Goal: Navigation & Orientation: Find specific page/section

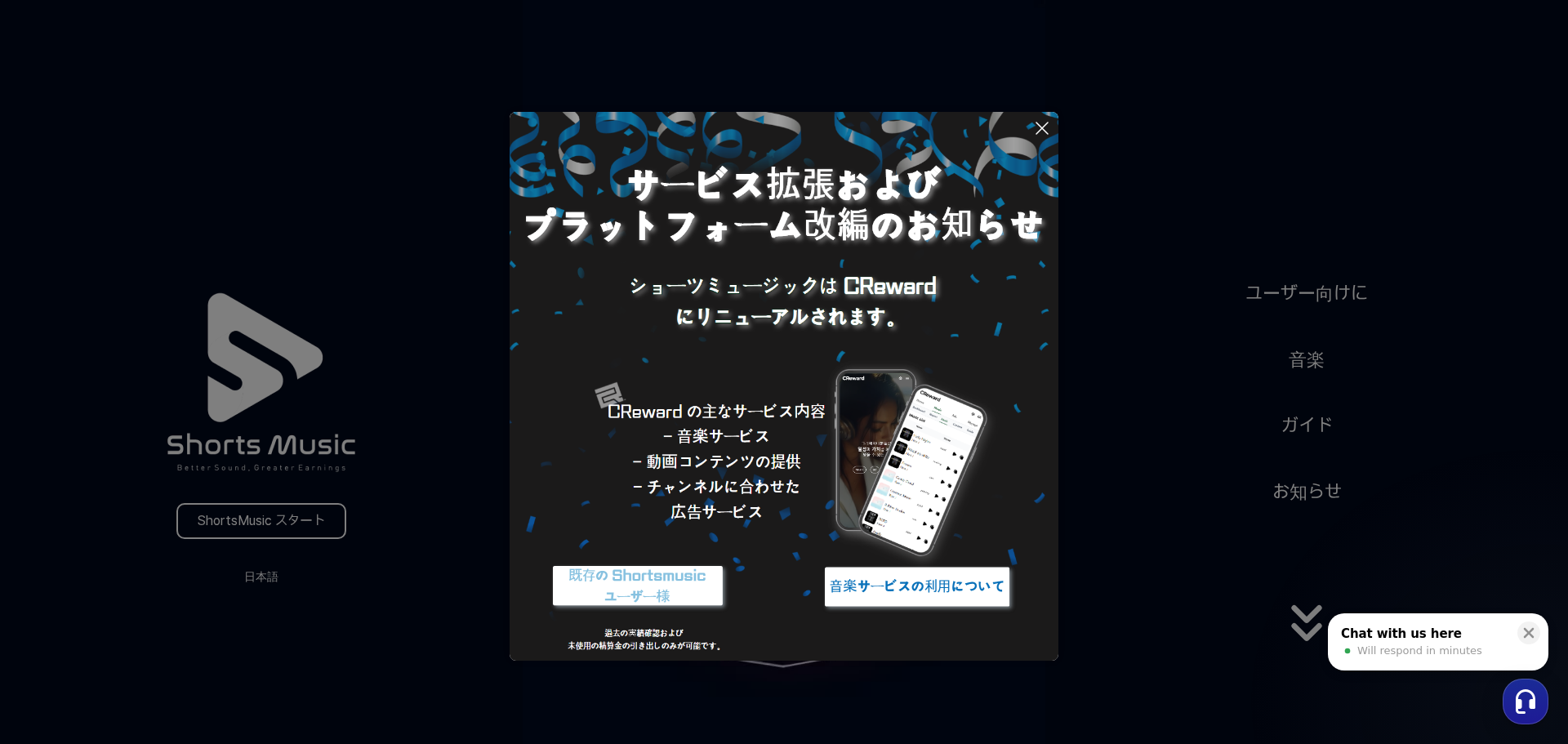
click at [957, 598] on img at bounding box center [918, 587] width 204 height 62
click at [1326, 288] on button at bounding box center [784, 372] width 1568 height 744
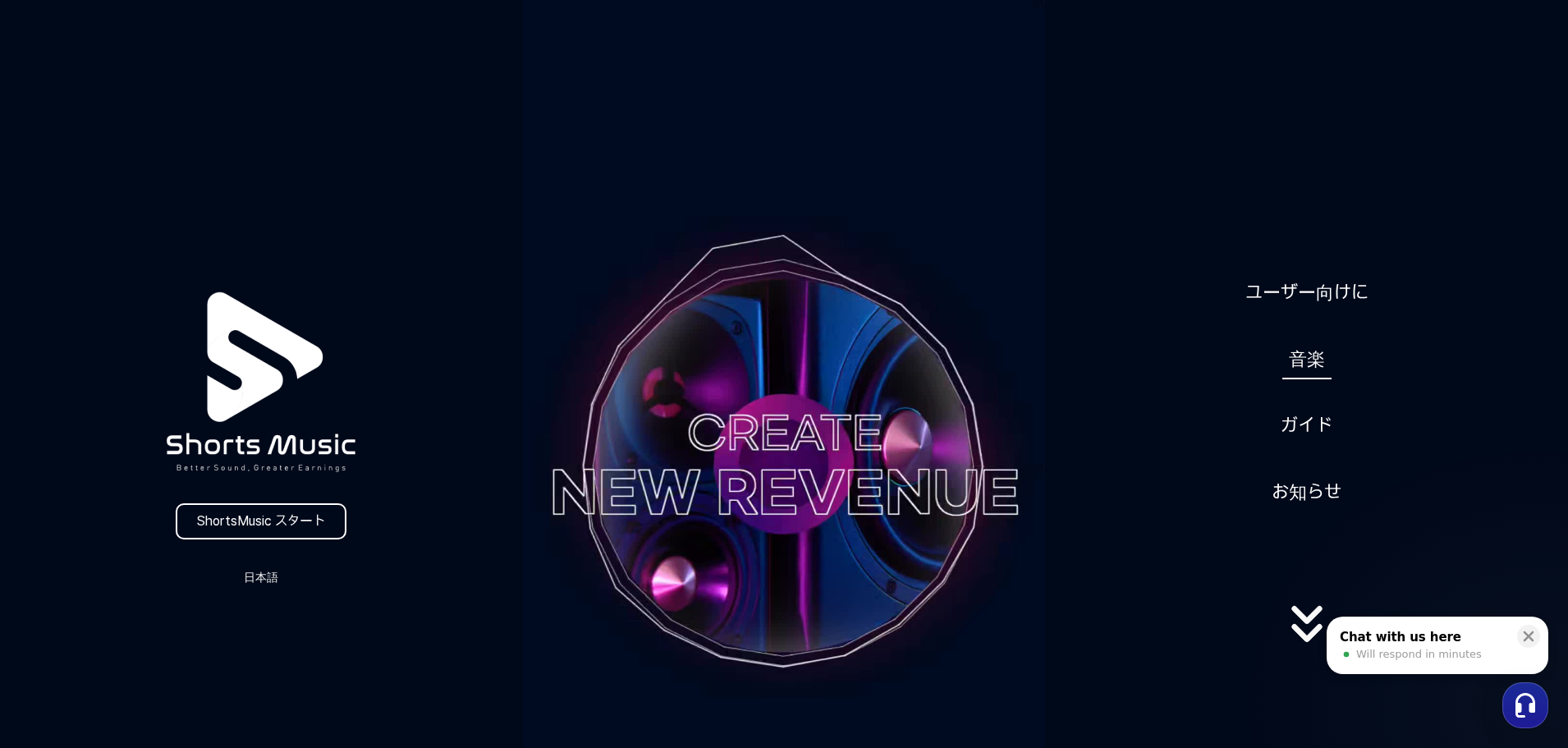
click at [1323, 364] on link "音楽" at bounding box center [1307, 358] width 50 height 40
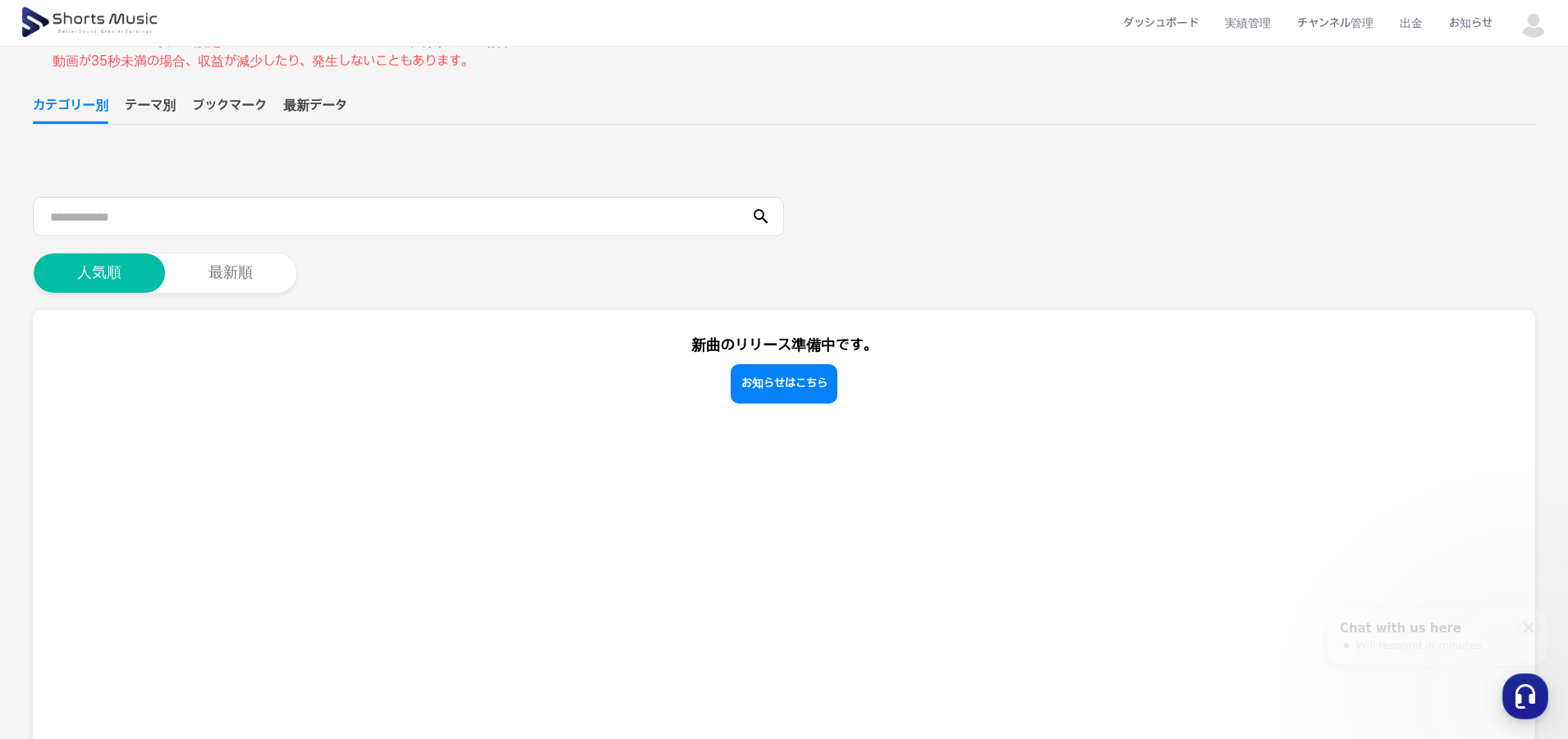
scroll to position [164, 0]
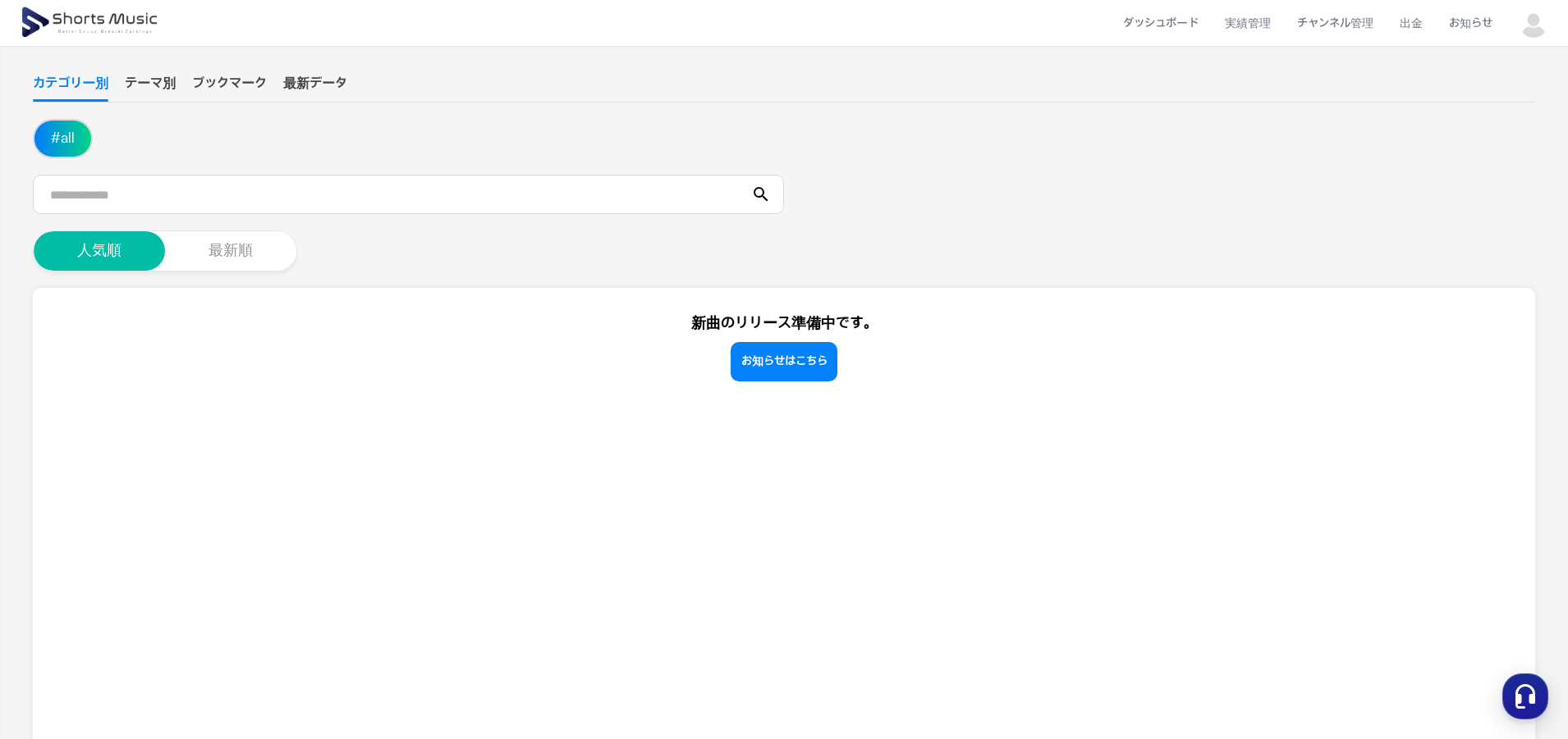
click at [227, 258] on button "最新順" at bounding box center [231, 251] width 132 height 40
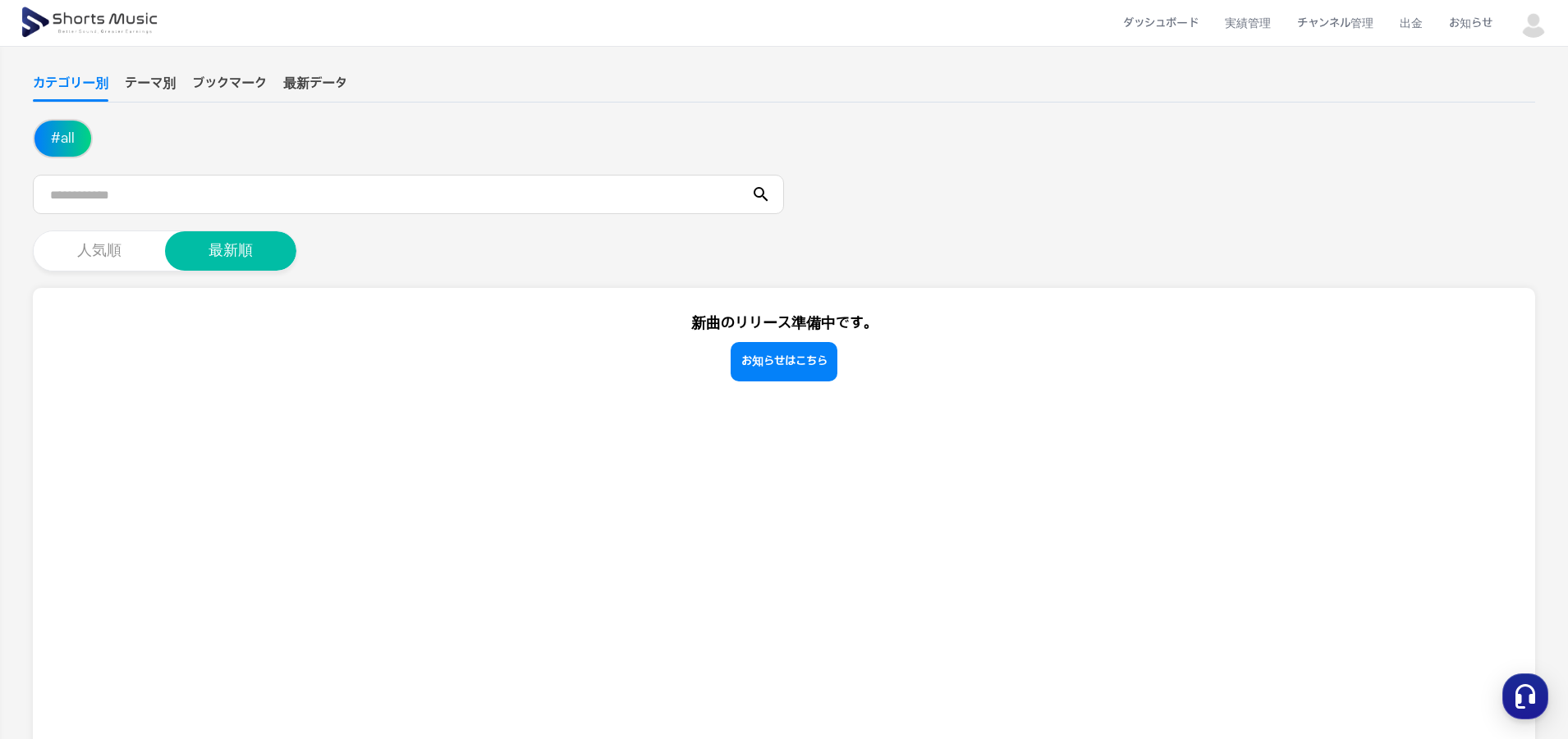
click at [127, 249] on button "人気順" at bounding box center [99, 251] width 132 height 40
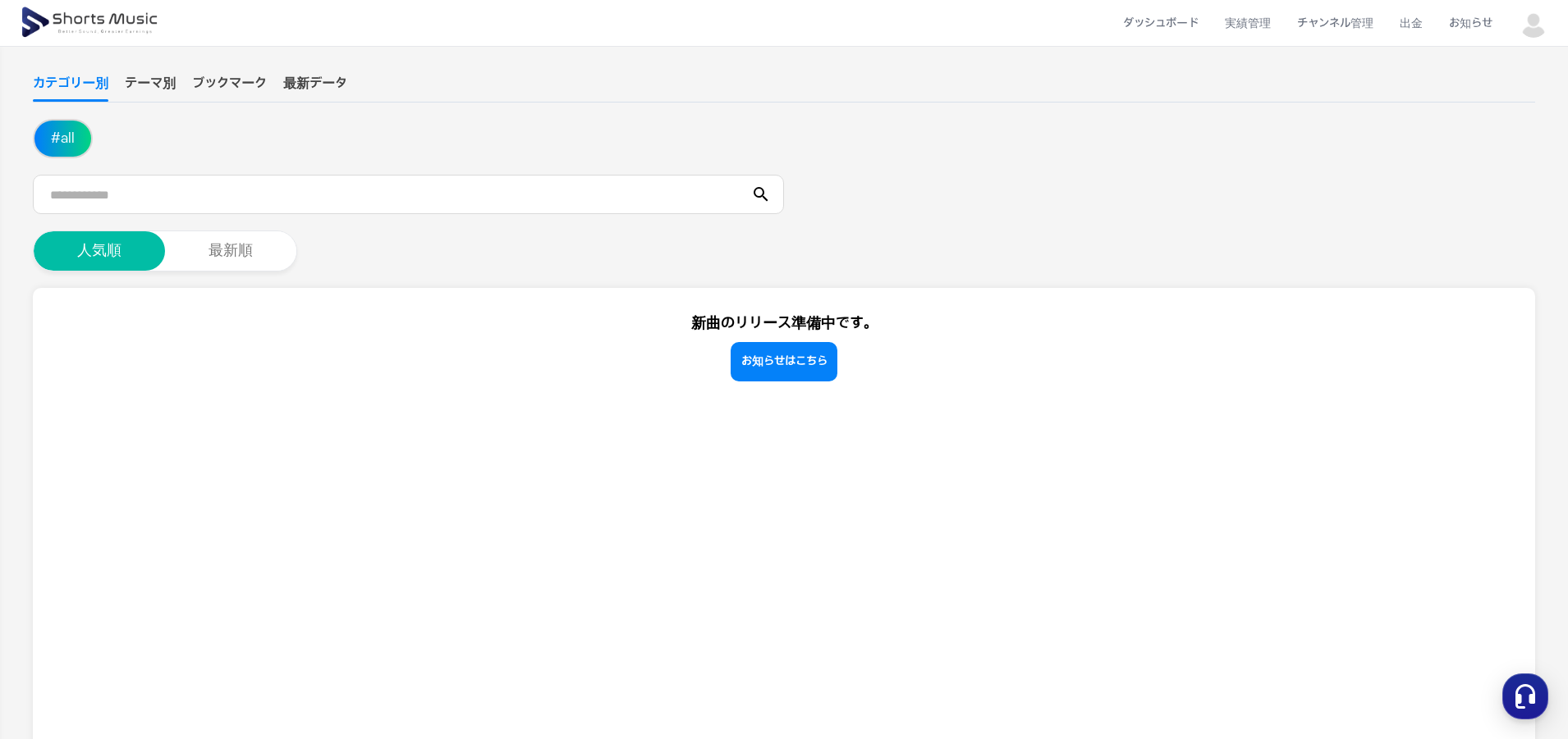
click at [167, 76] on button "テーマ別" at bounding box center [150, 88] width 51 height 28
click at [241, 82] on button "ブックマーク" at bounding box center [229, 88] width 74 height 28
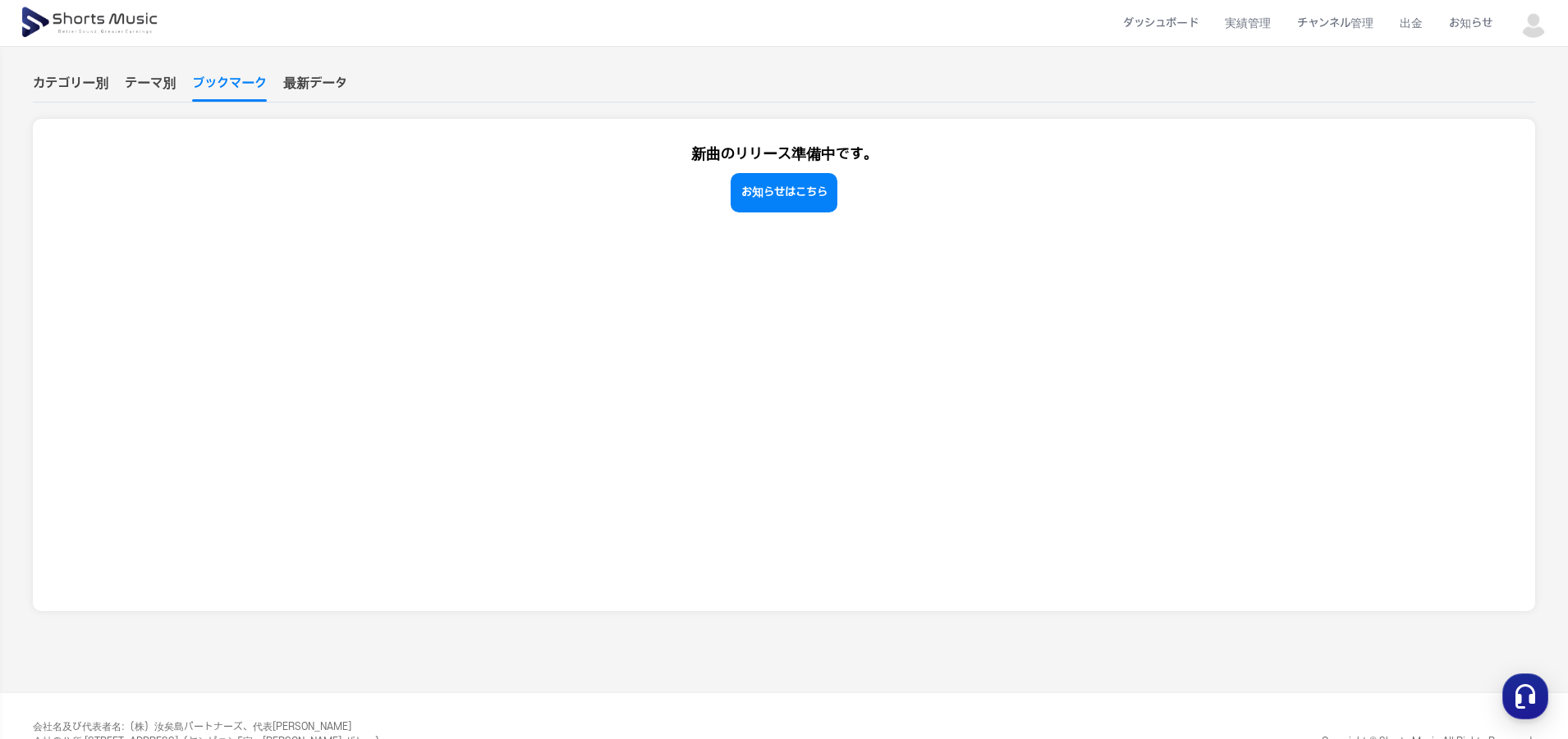
click at [312, 82] on button "最新データ" at bounding box center [315, 88] width 64 height 28
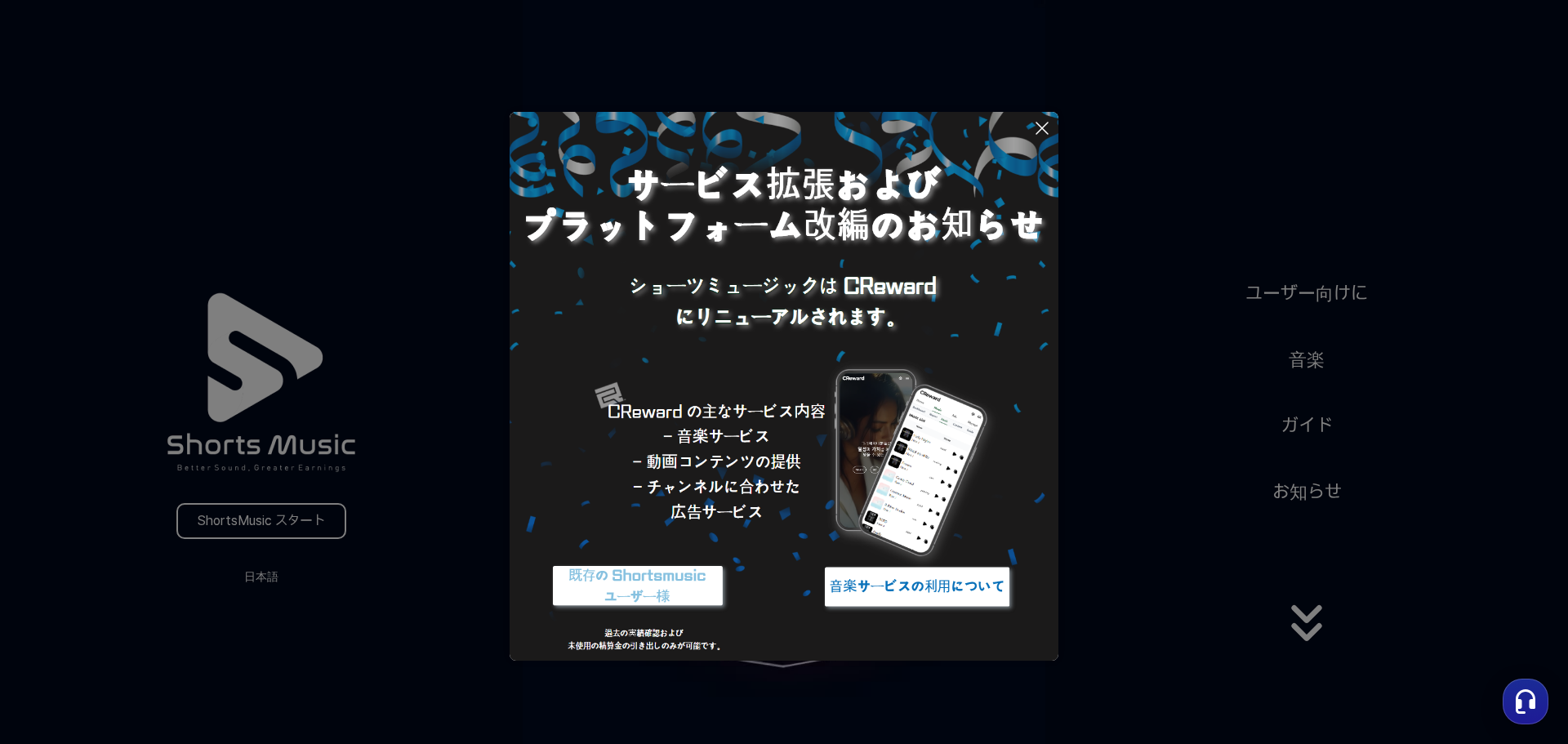
click at [1330, 424] on button at bounding box center [784, 372] width 1568 height 744
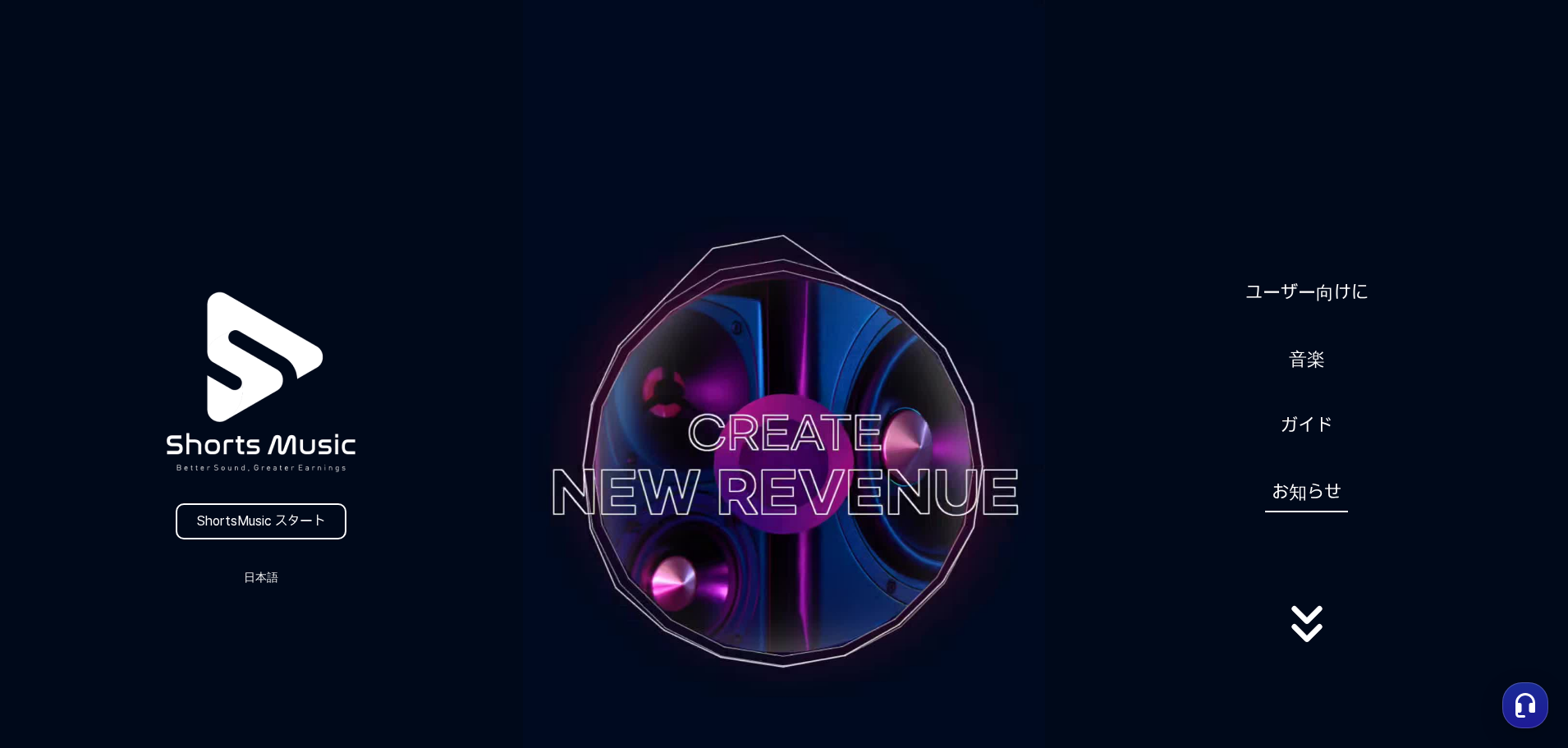
click at [1330, 497] on link "お知らせ" at bounding box center [1307, 492] width 83 height 40
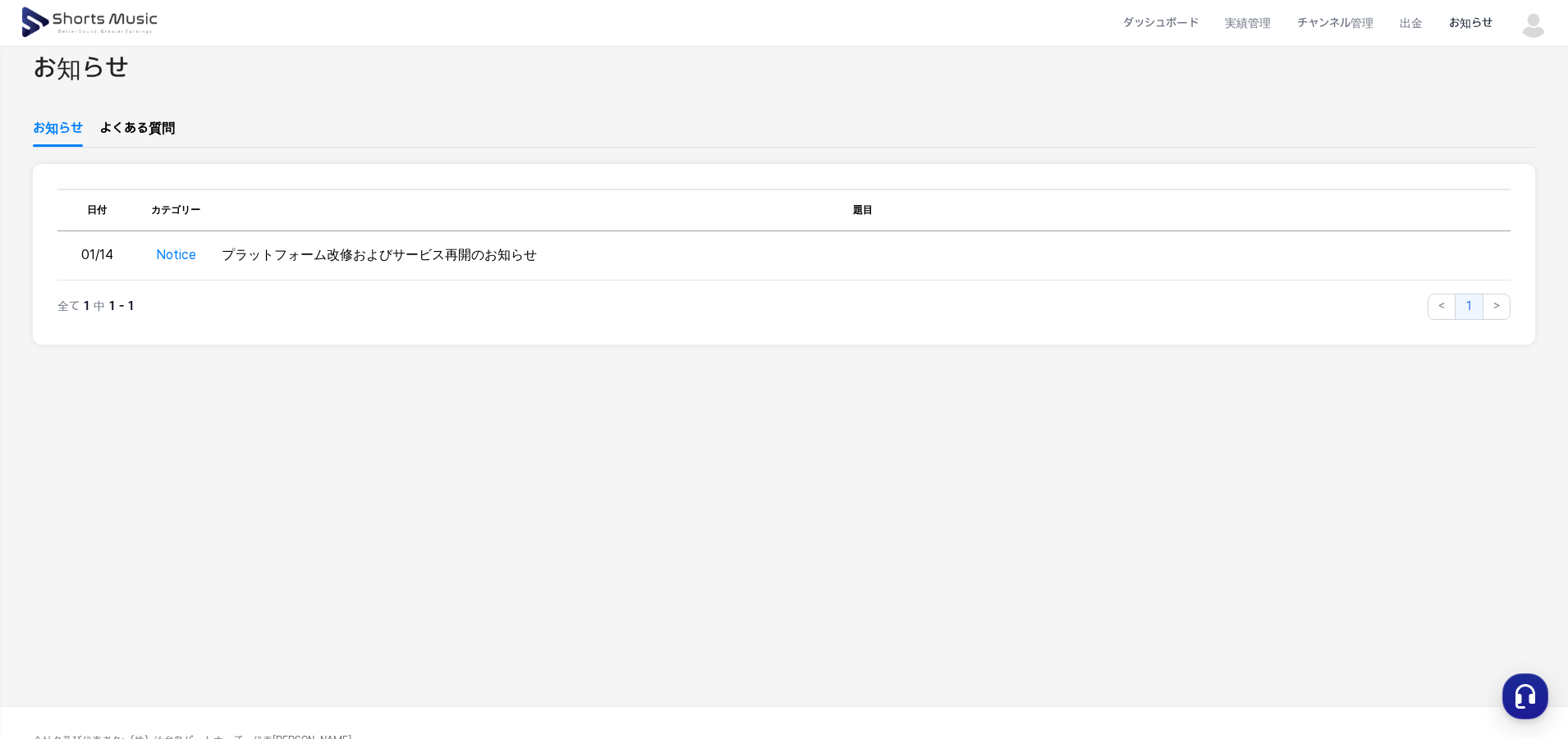
scroll to position [82, 0]
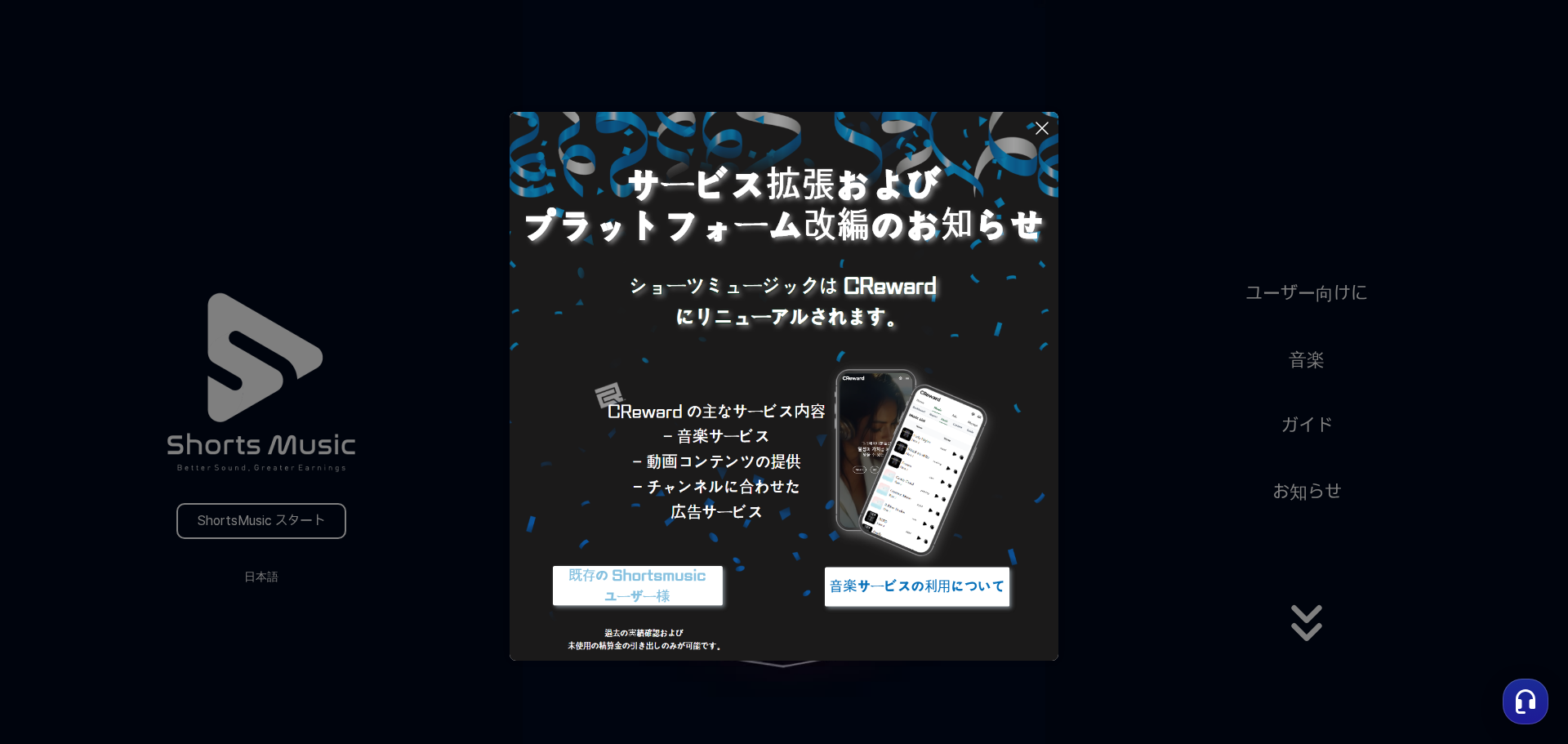
click at [1300, 630] on button at bounding box center [784, 372] width 1568 height 744
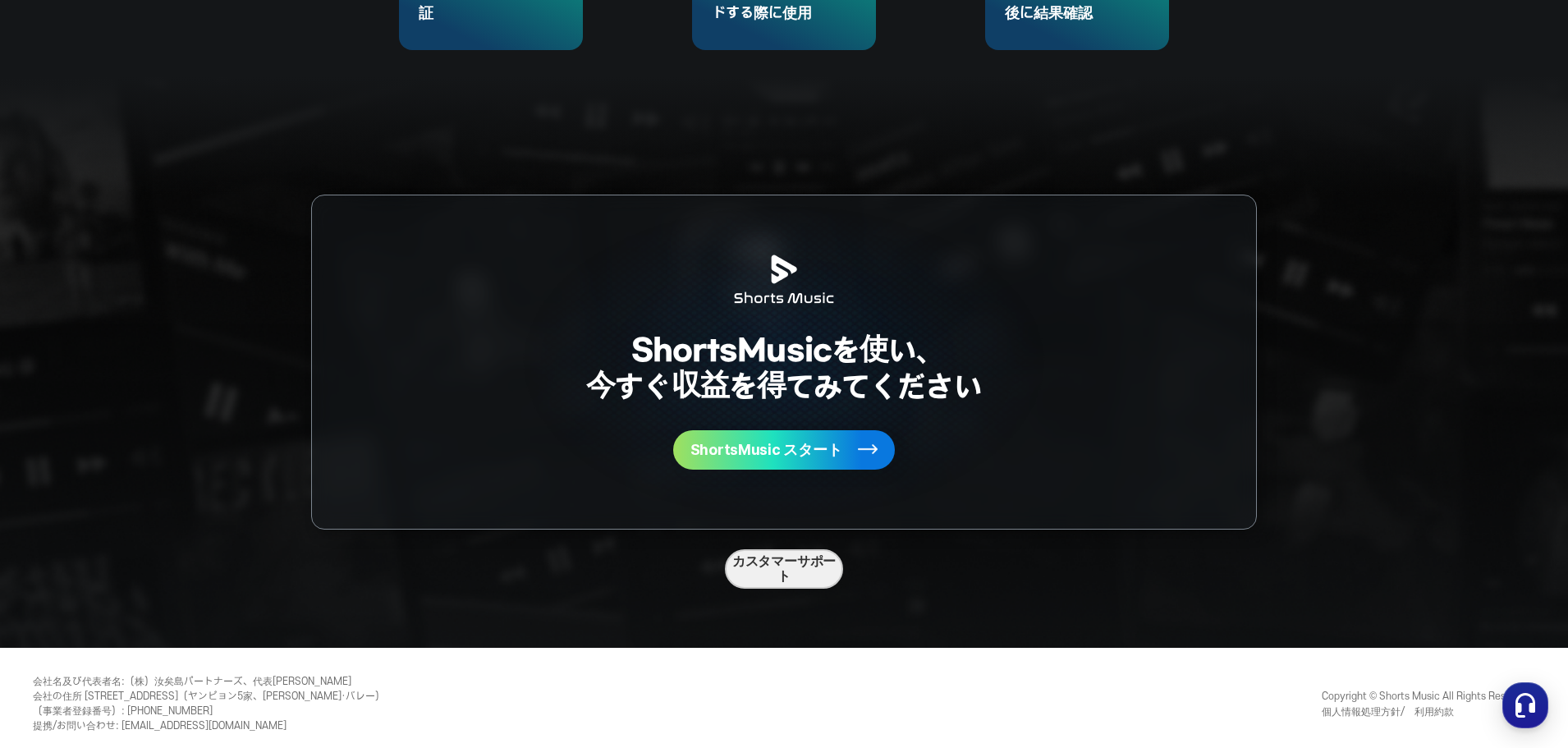
scroll to position [4383, 0]
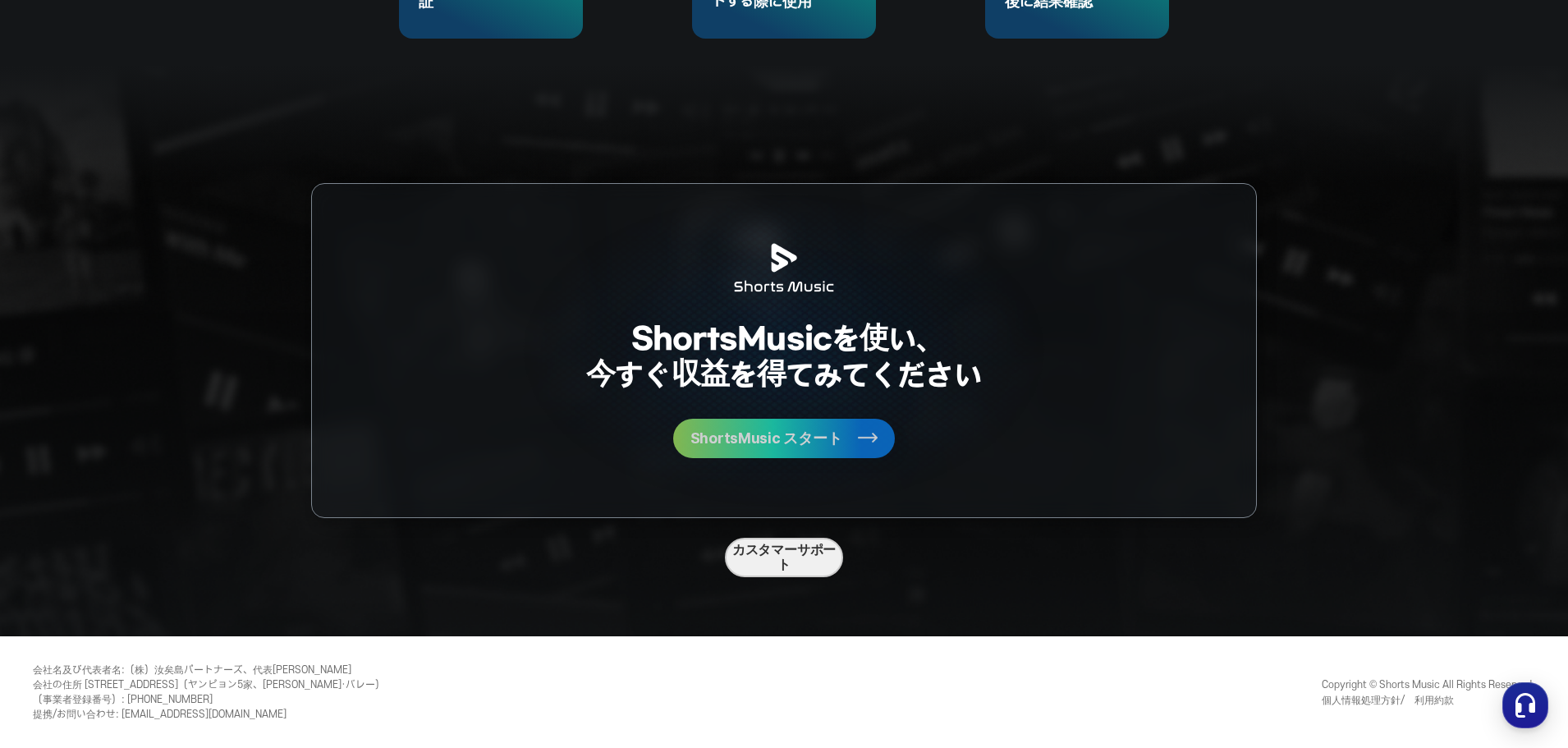
click at [833, 426] on button "ShortsMusic スタート" at bounding box center [784, 438] width 222 height 40
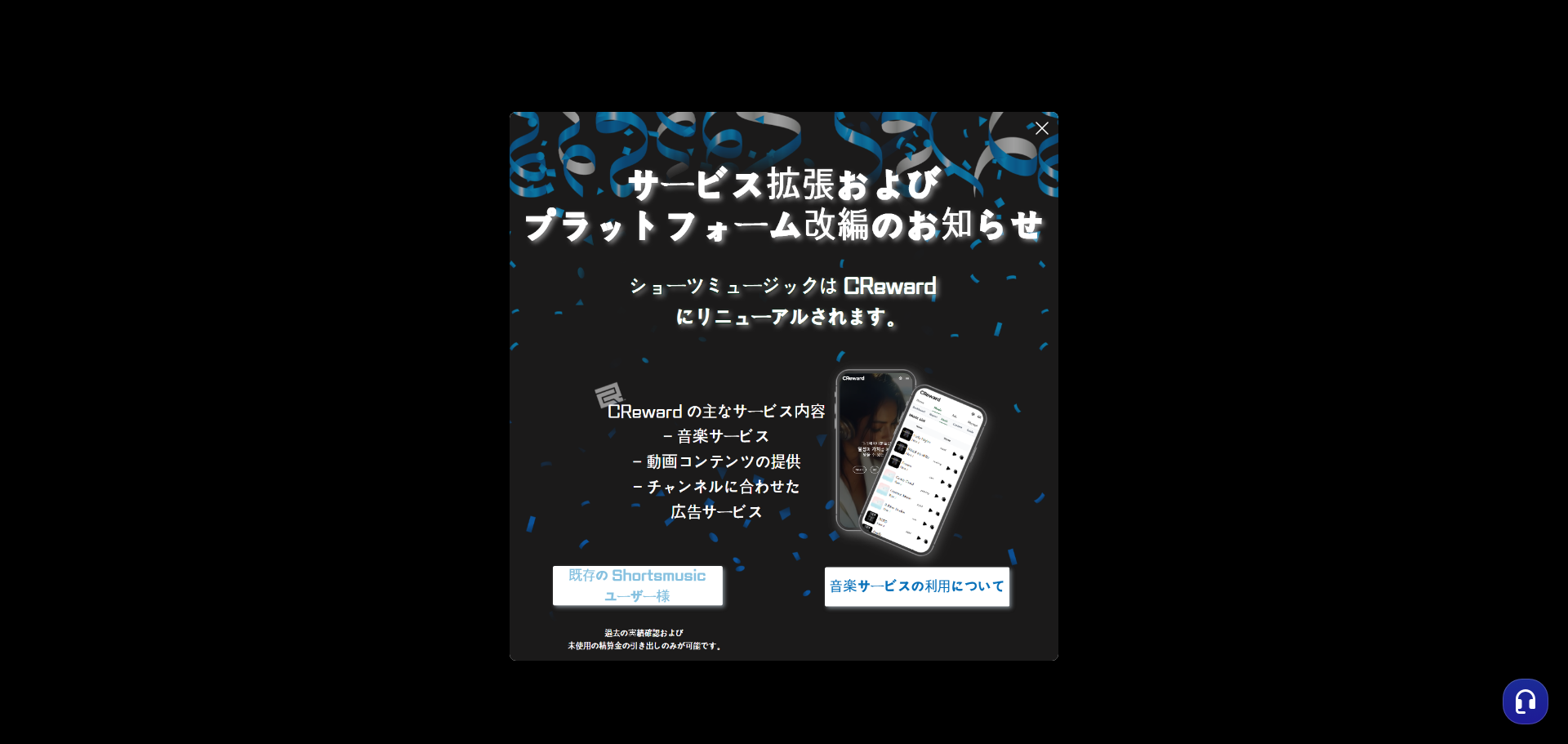
click at [993, 593] on img at bounding box center [918, 587] width 204 height 62
